Goal: Transaction & Acquisition: Purchase product/service

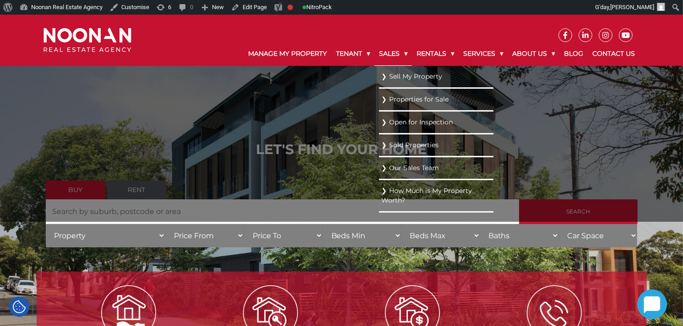
click at [374, 50] on link "Sales" at bounding box center [393, 54] width 38 height 24
click at [399, 97] on link "Properties for Sale" at bounding box center [436, 99] width 110 height 12
